Goal: Transaction & Acquisition: Purchase product/service

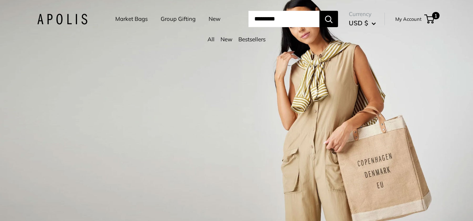
click at [135, 20] on link "Market Bags" at bounding box center [131, 19] width 32 height 10
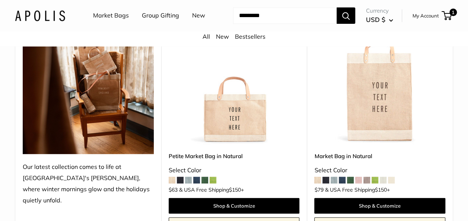
scroll to position [149, 0]
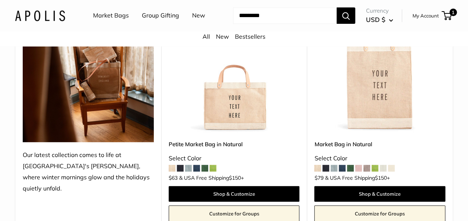
click at [198, 167] on span at bounding box center [196, 168] width 7 height 7
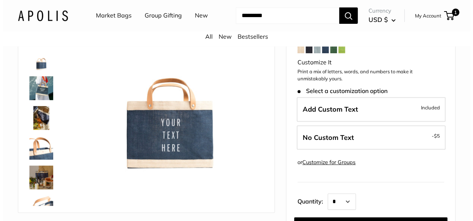
scroll to position [112, 0]
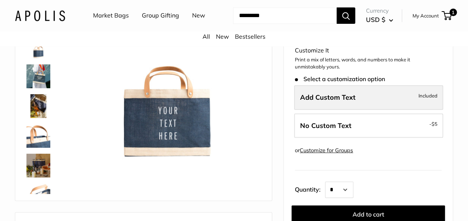
click at [355, 96] on label "Add Custom Text Included" at bounding box center [368, 97] width 149 height 25
